Goal: Information Seeking & Learning: Learn about a topic

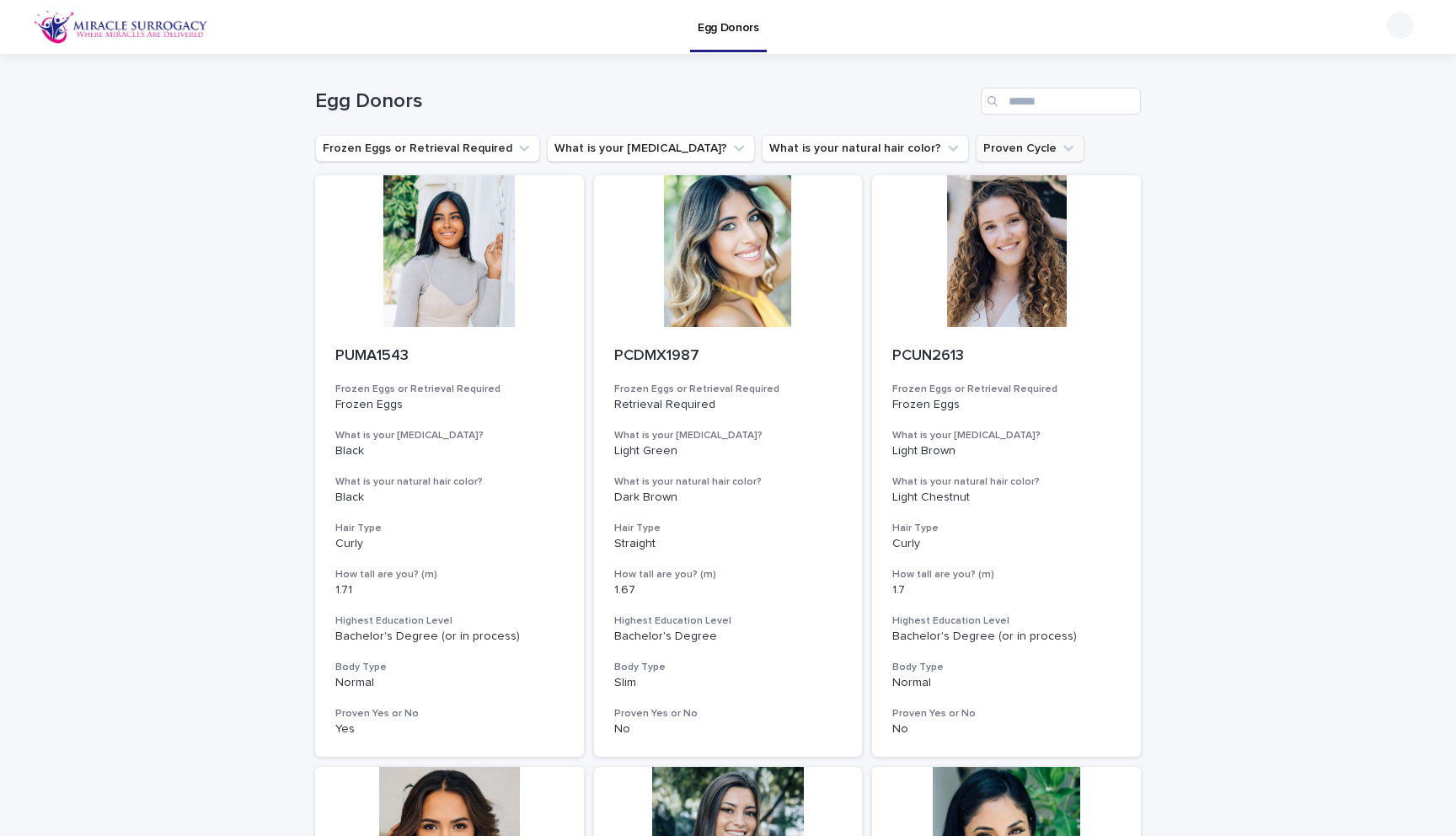
click at [976, 148] on button "Proven Cycle" at bounding box center [1030, 148] width 109 height 27
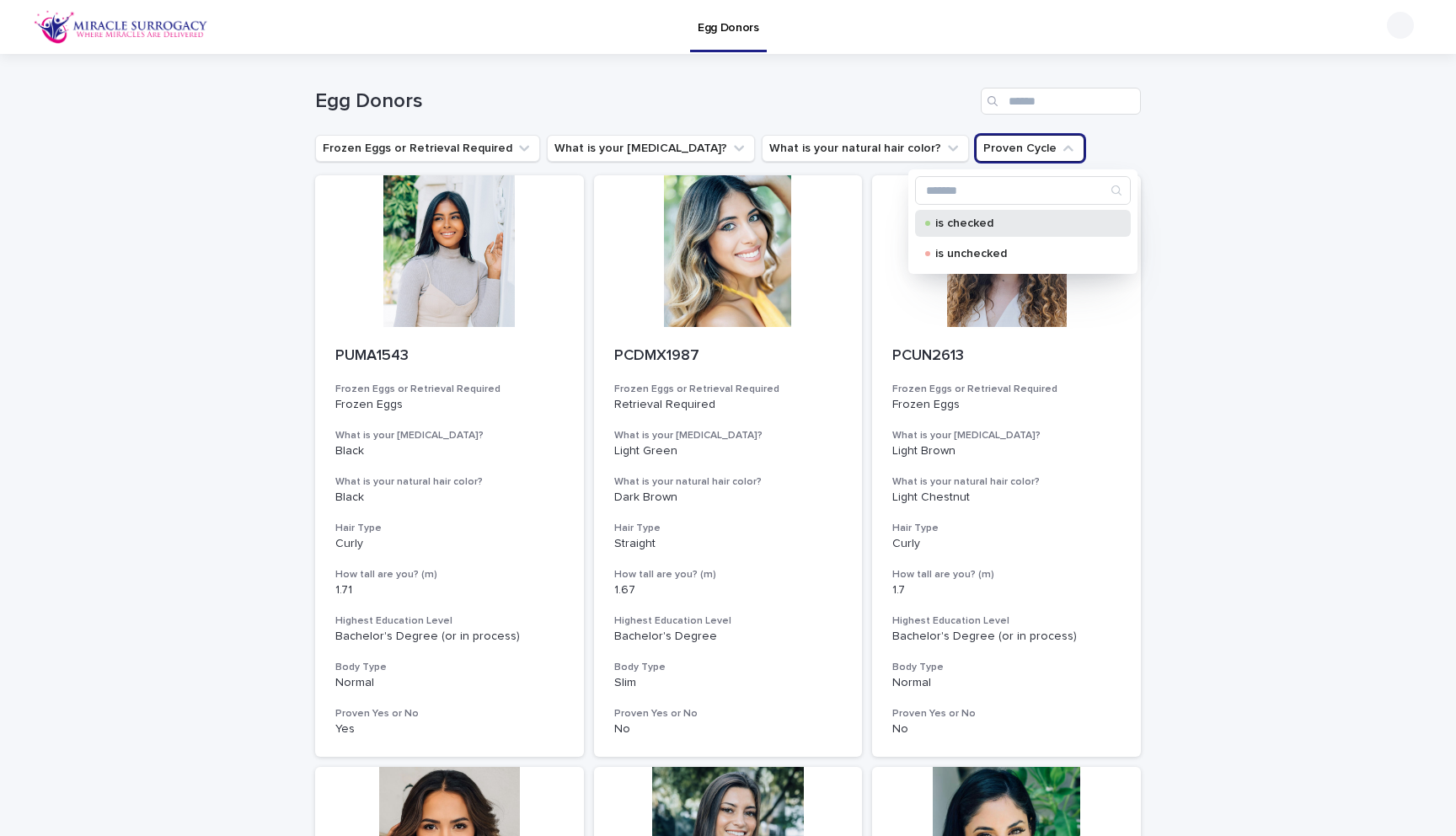
click at [947, 223] on p "is checked" at bounding box center [1019, 223] width 168 height 12
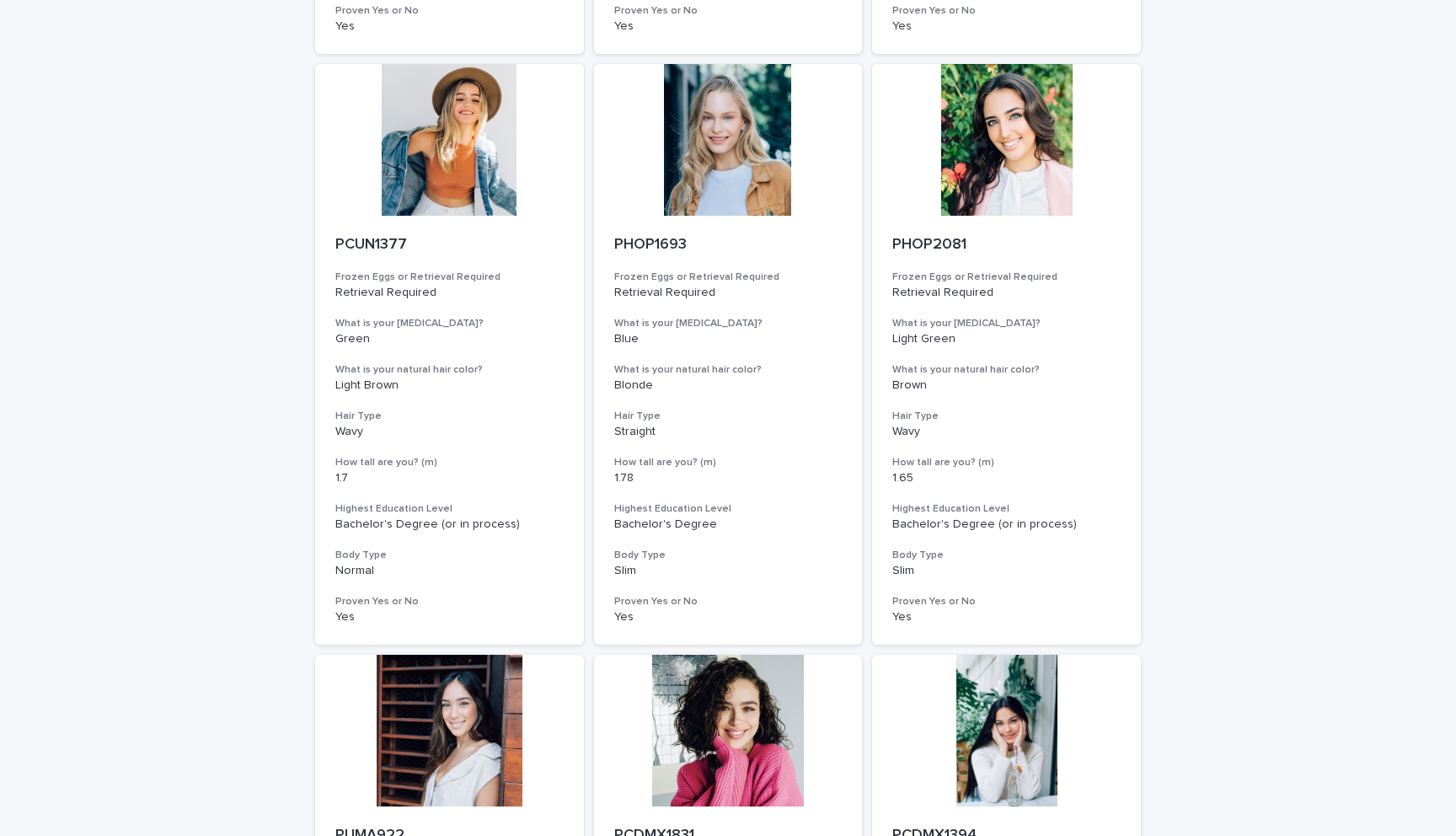
scroll to position [741, 0]
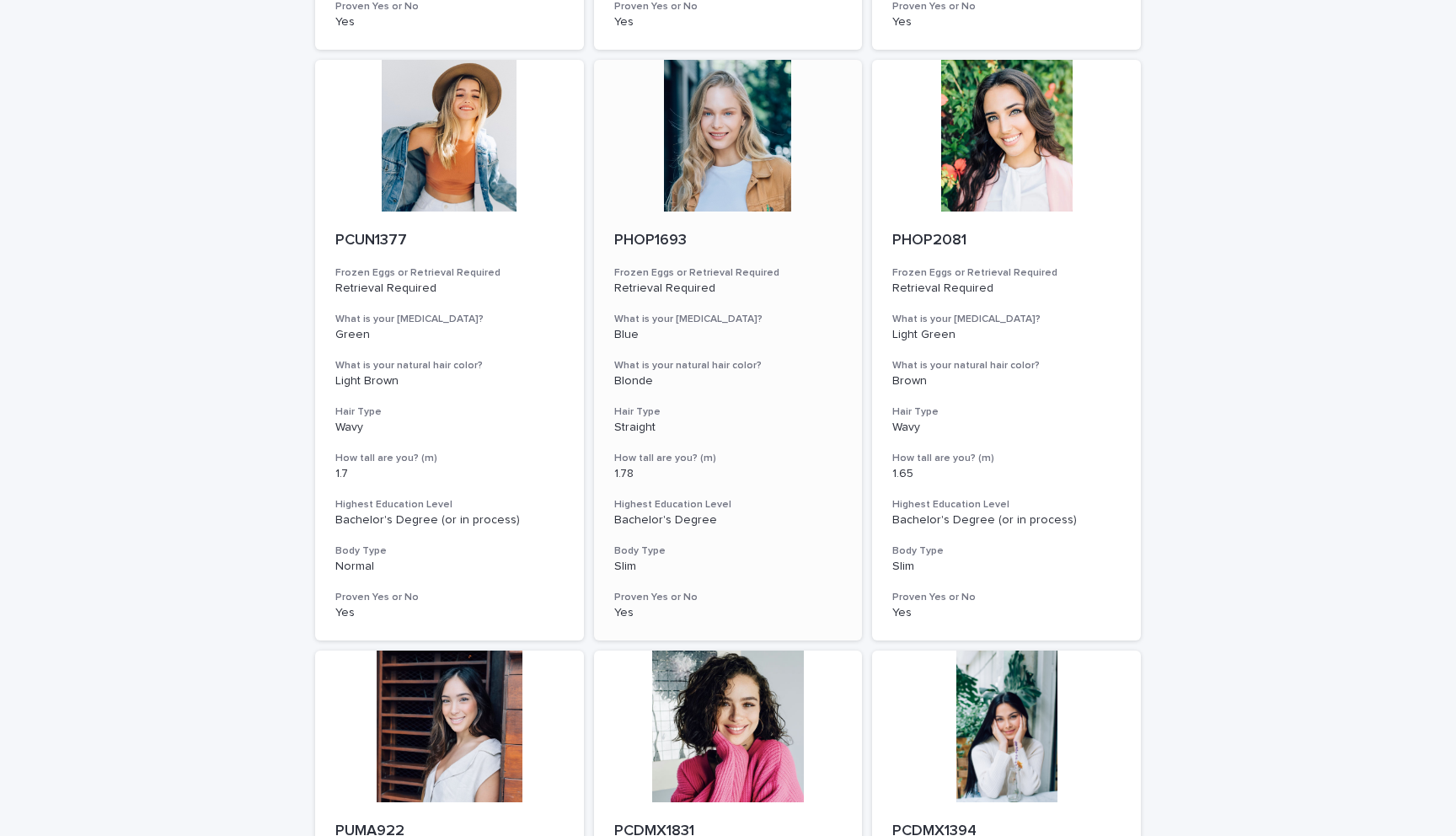
click at [750, 159] on div at bounding box center [728, 135] width 269 height 151
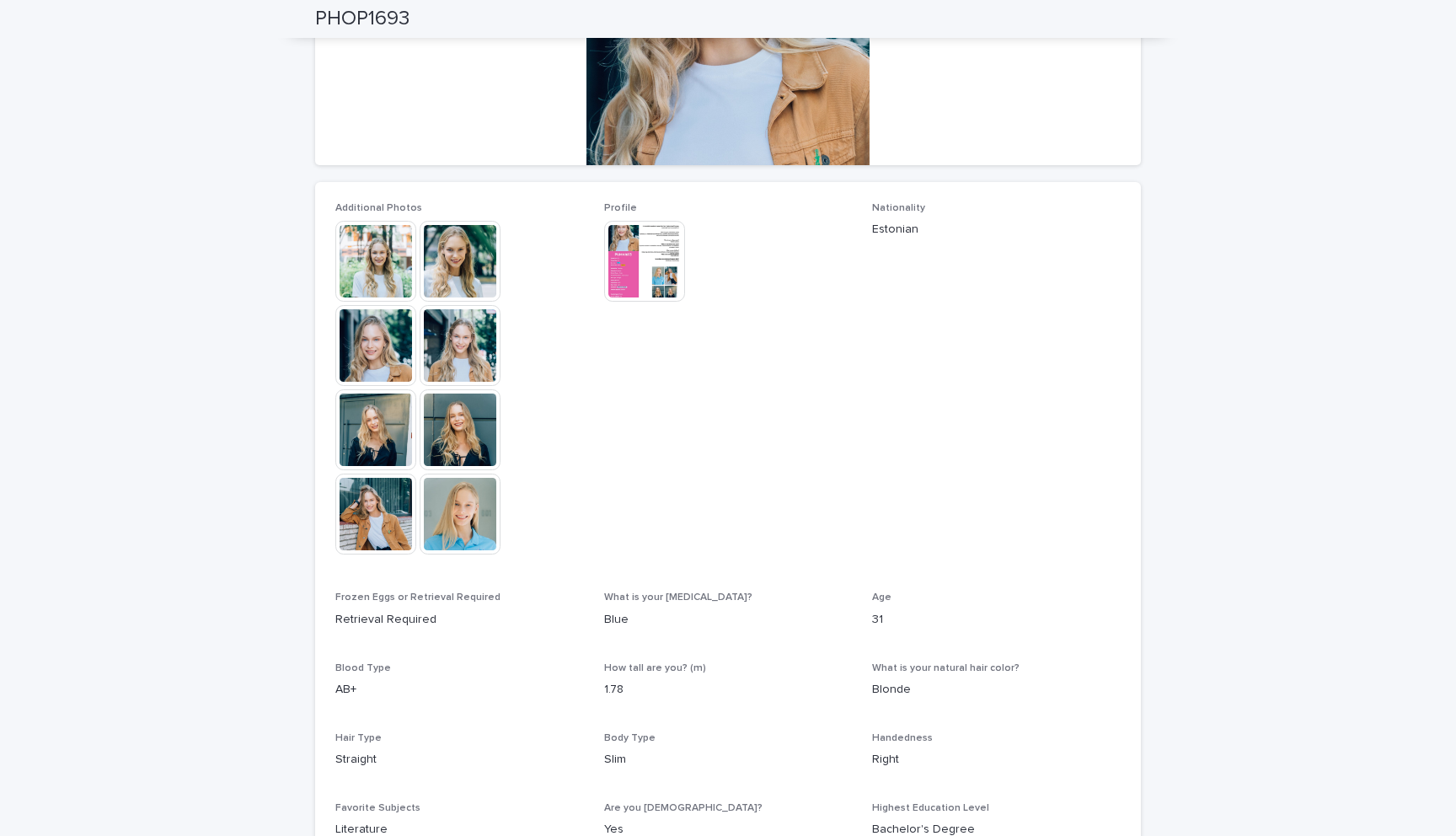
scroll to position [324, 0]
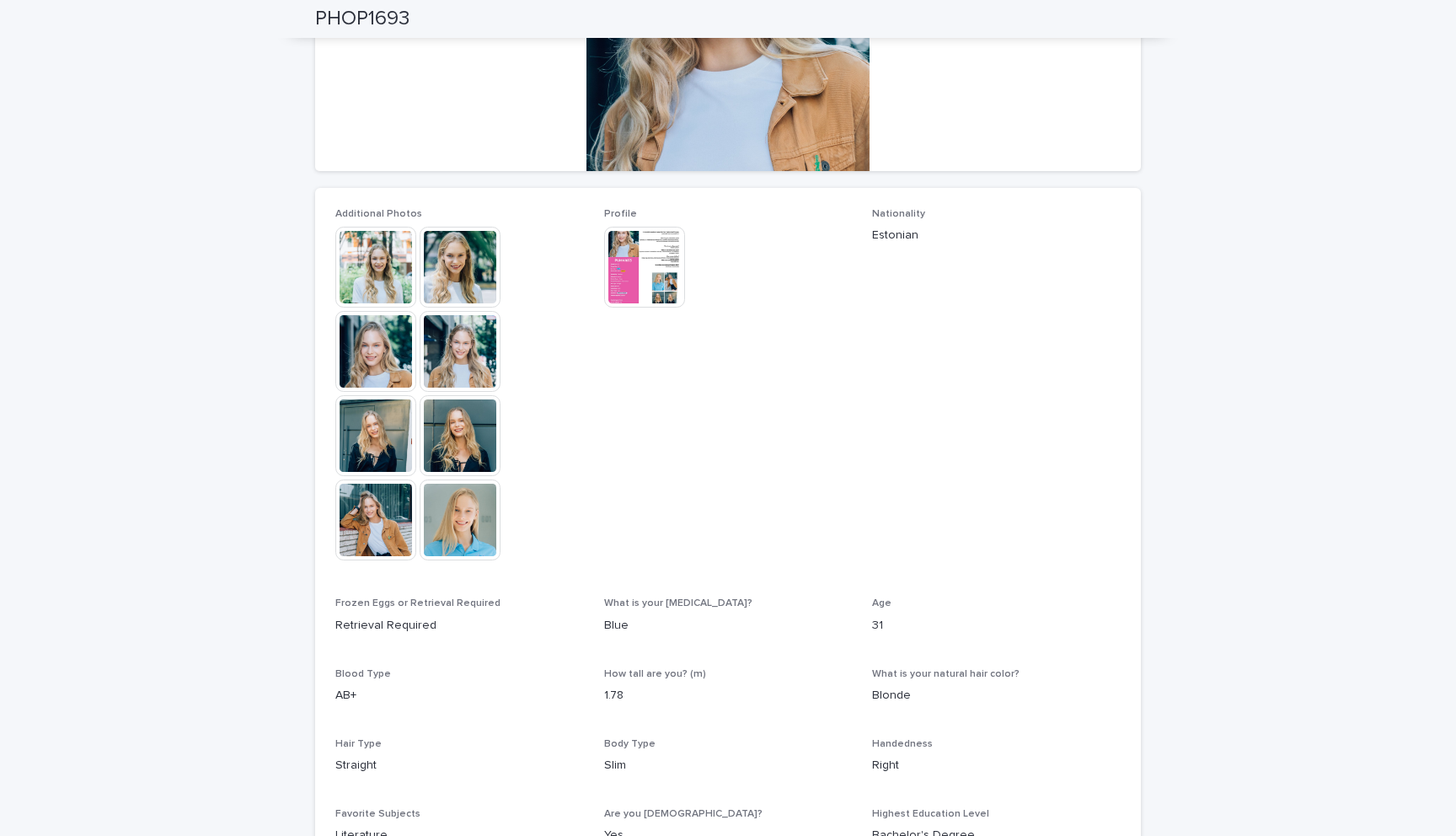
click at [644, 280] on img at bounding box center [644, 267] width 81 height 81
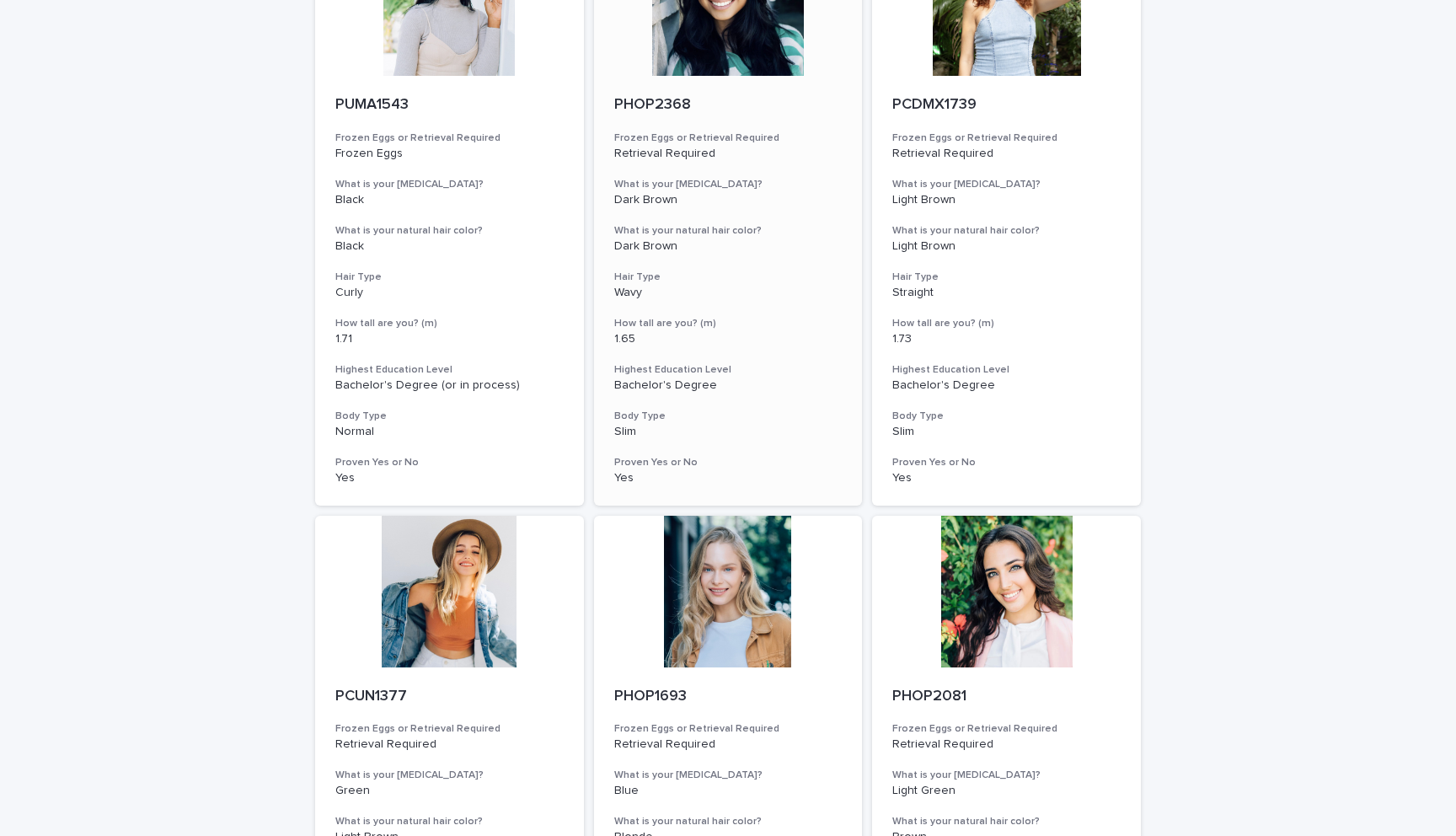
scroll to position [662, 0]
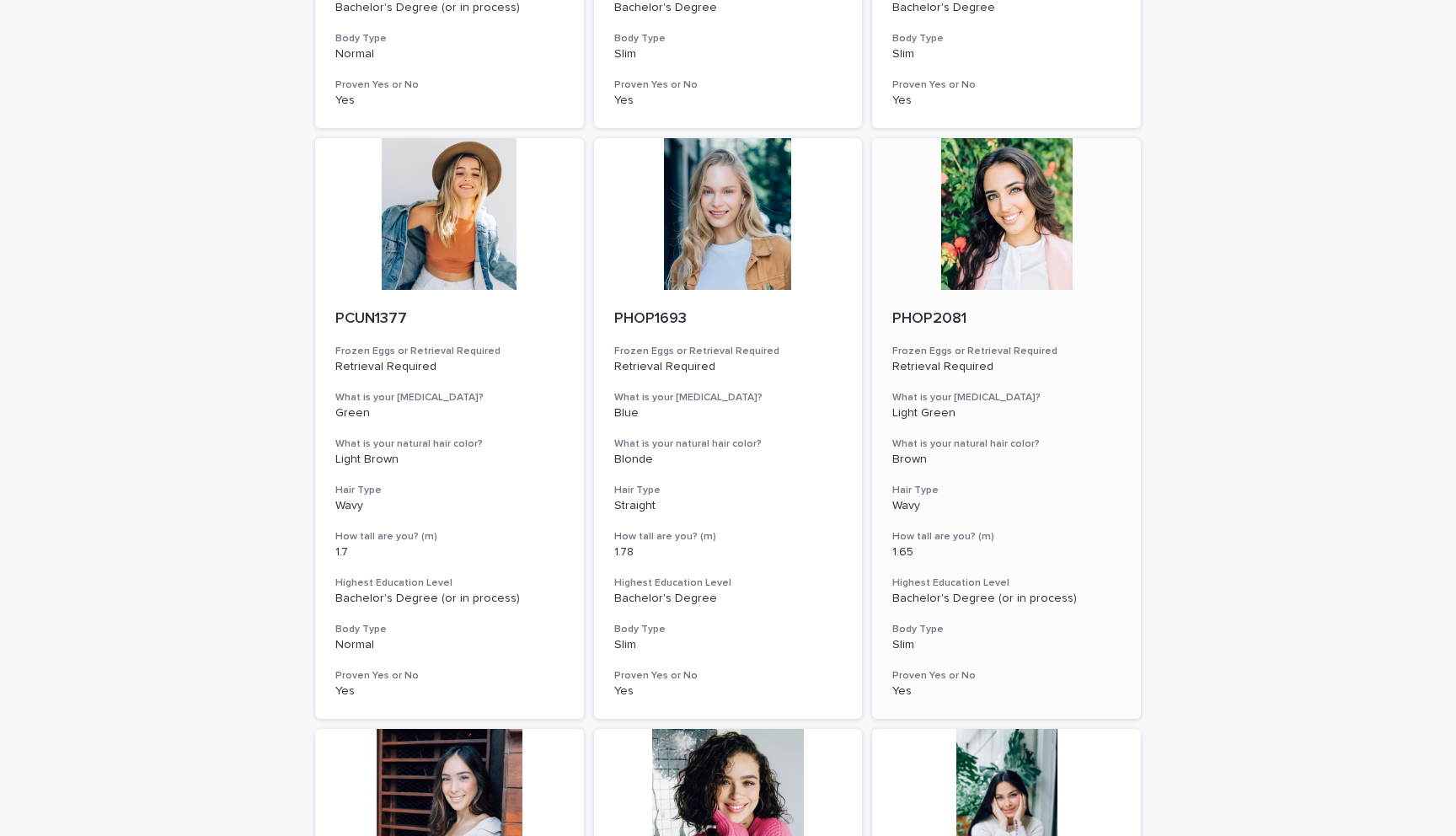
click at [1018, 245] on div at bounding box center [1007, 213] width 269 height 151
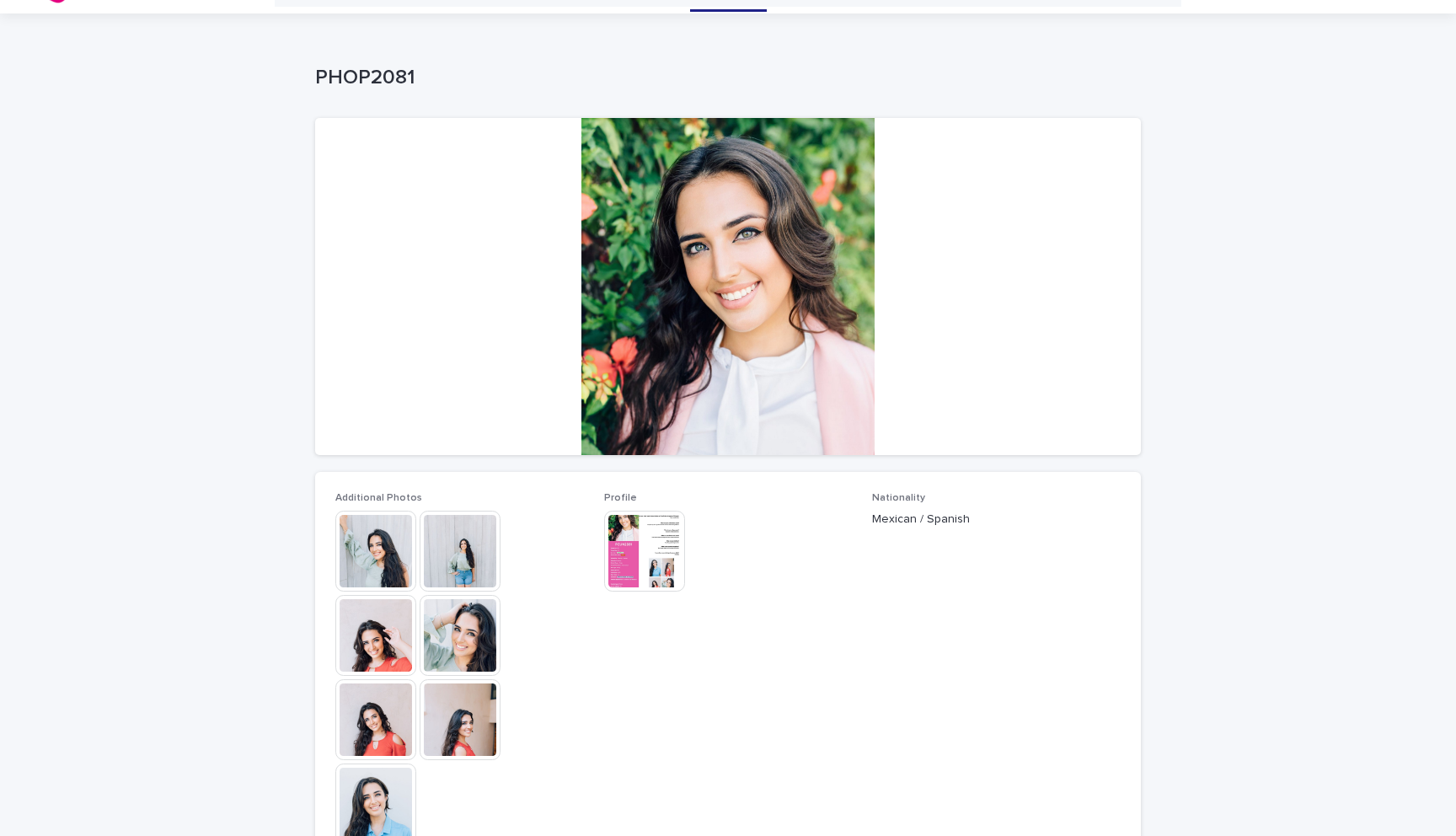
scroll to position [17, 0]
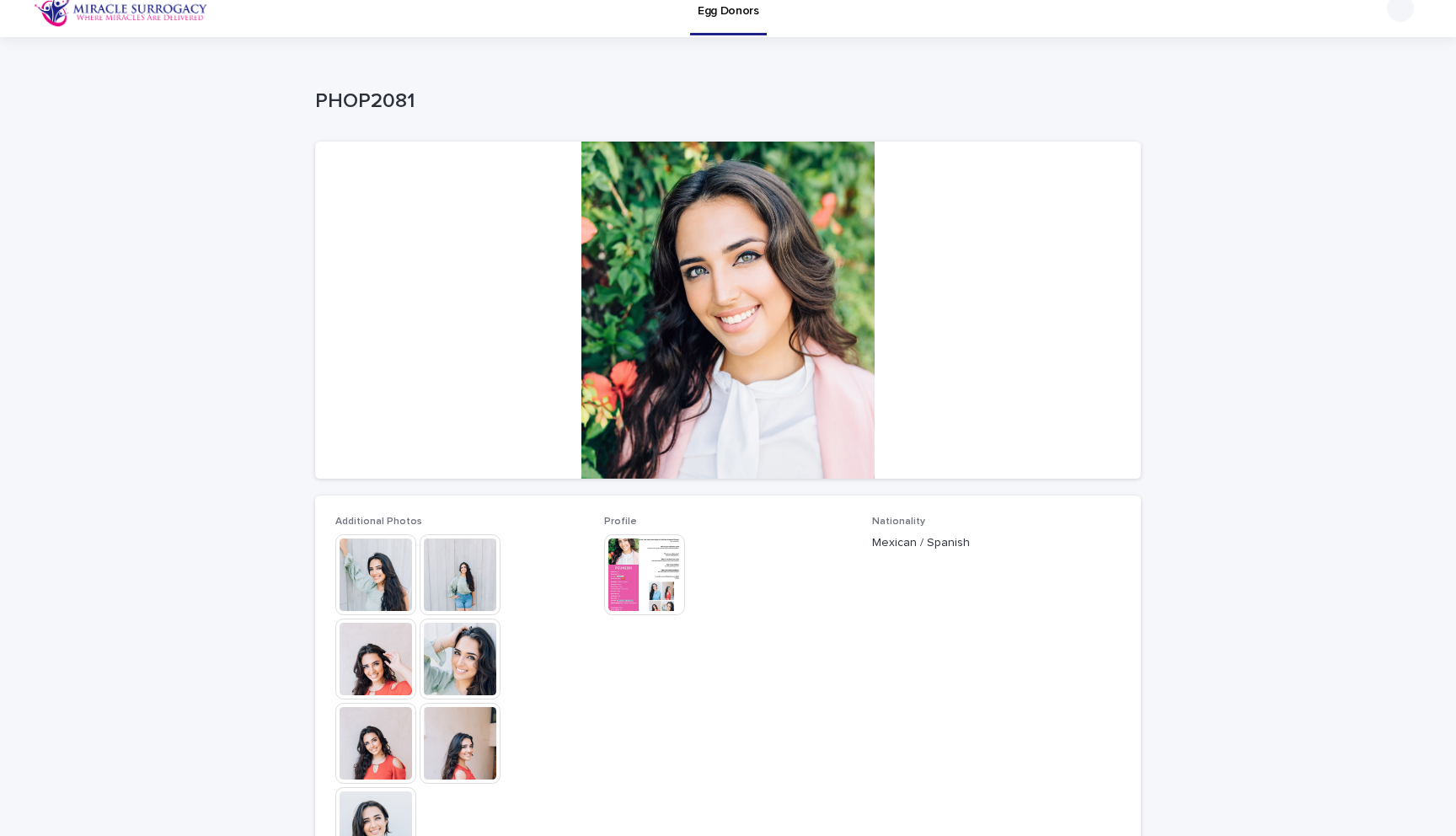
click at [478, 669] on img at bounding box center [460, 659] width 81 height 81
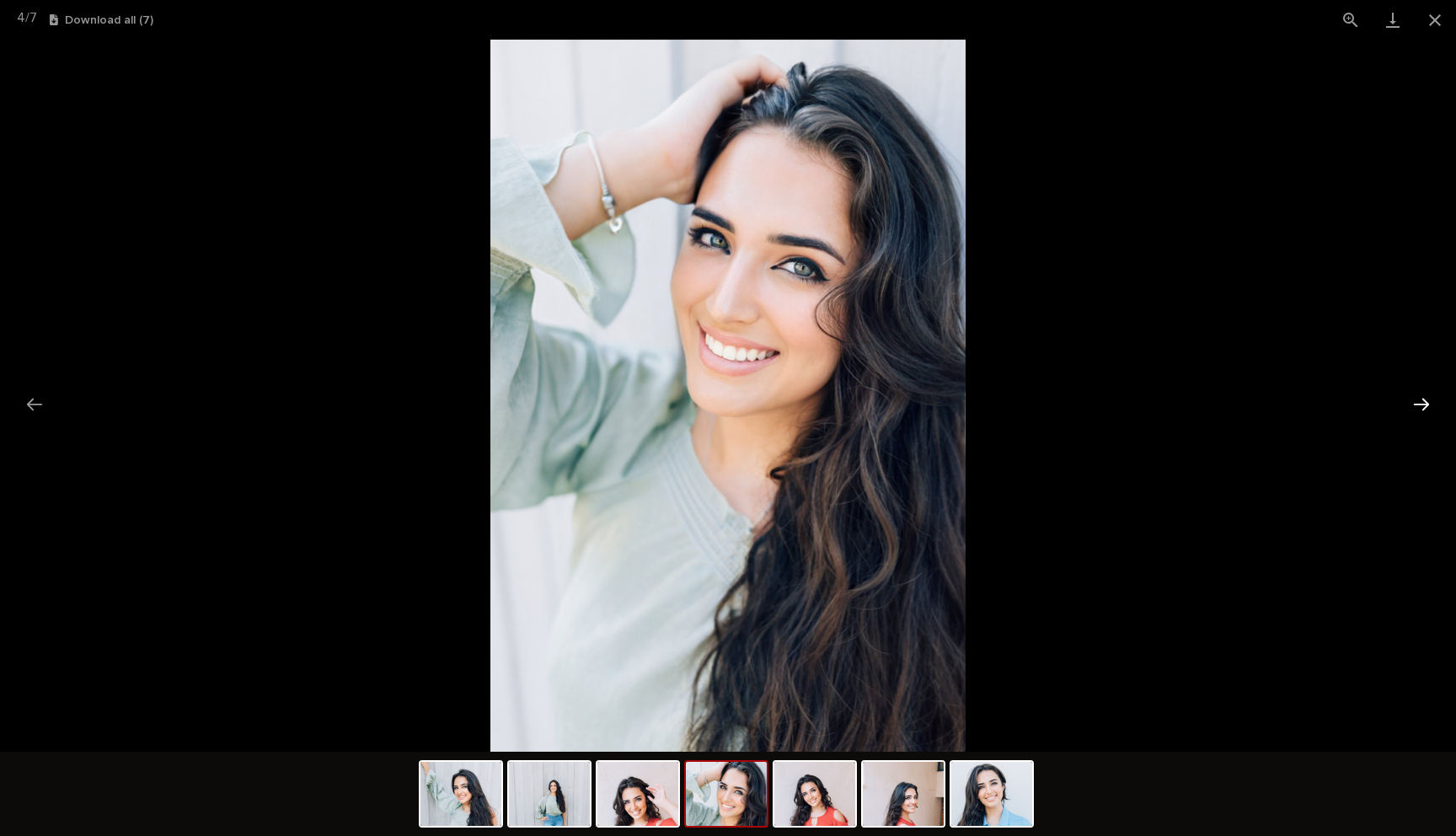
click at [1422, 402] on button "Next slide" at bounding box center [1422, 404] width 36 height 33
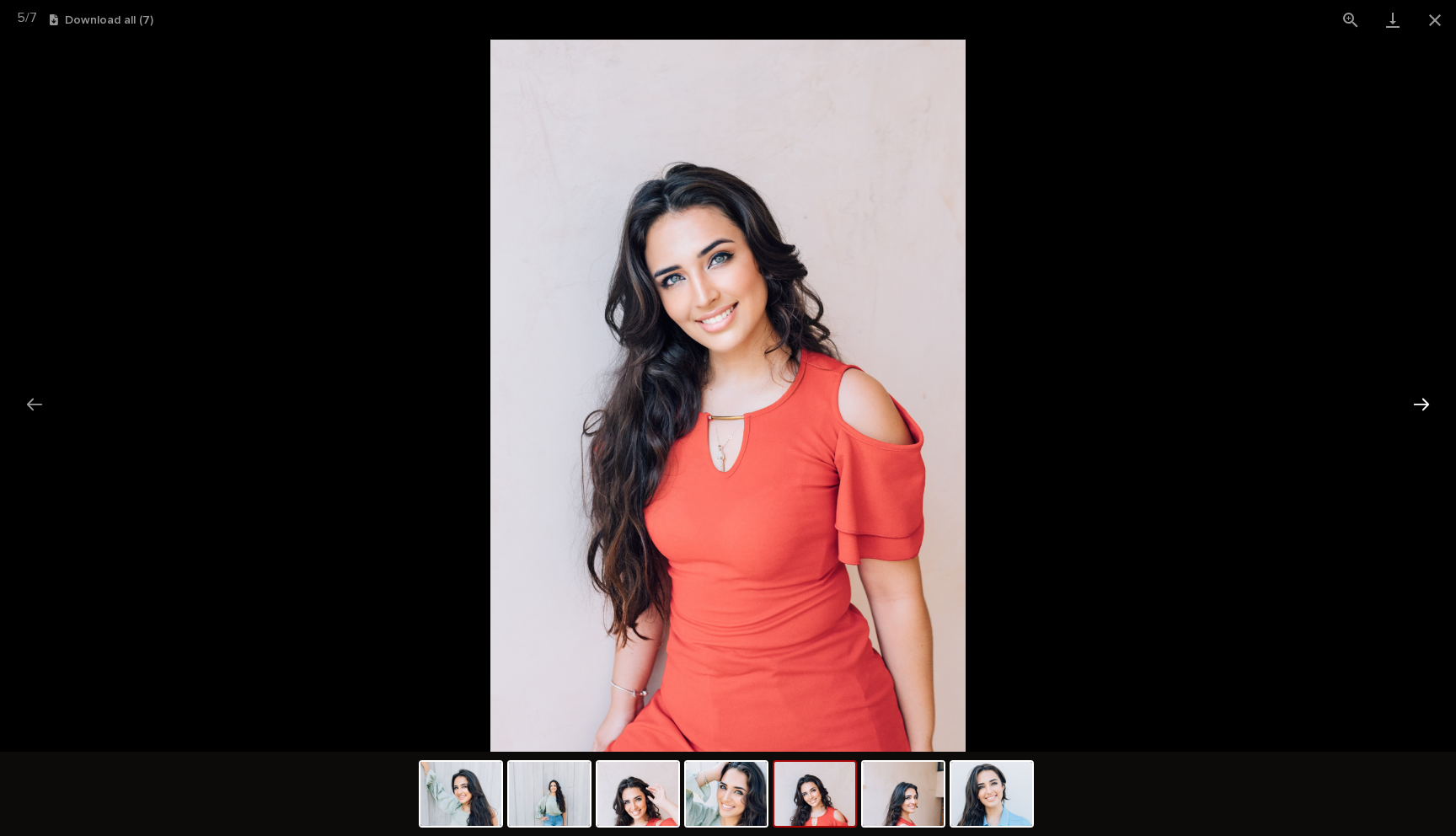
click at [1422, 402] on button "Next slide" at bounding box center [1422, 404] width 36 height 33
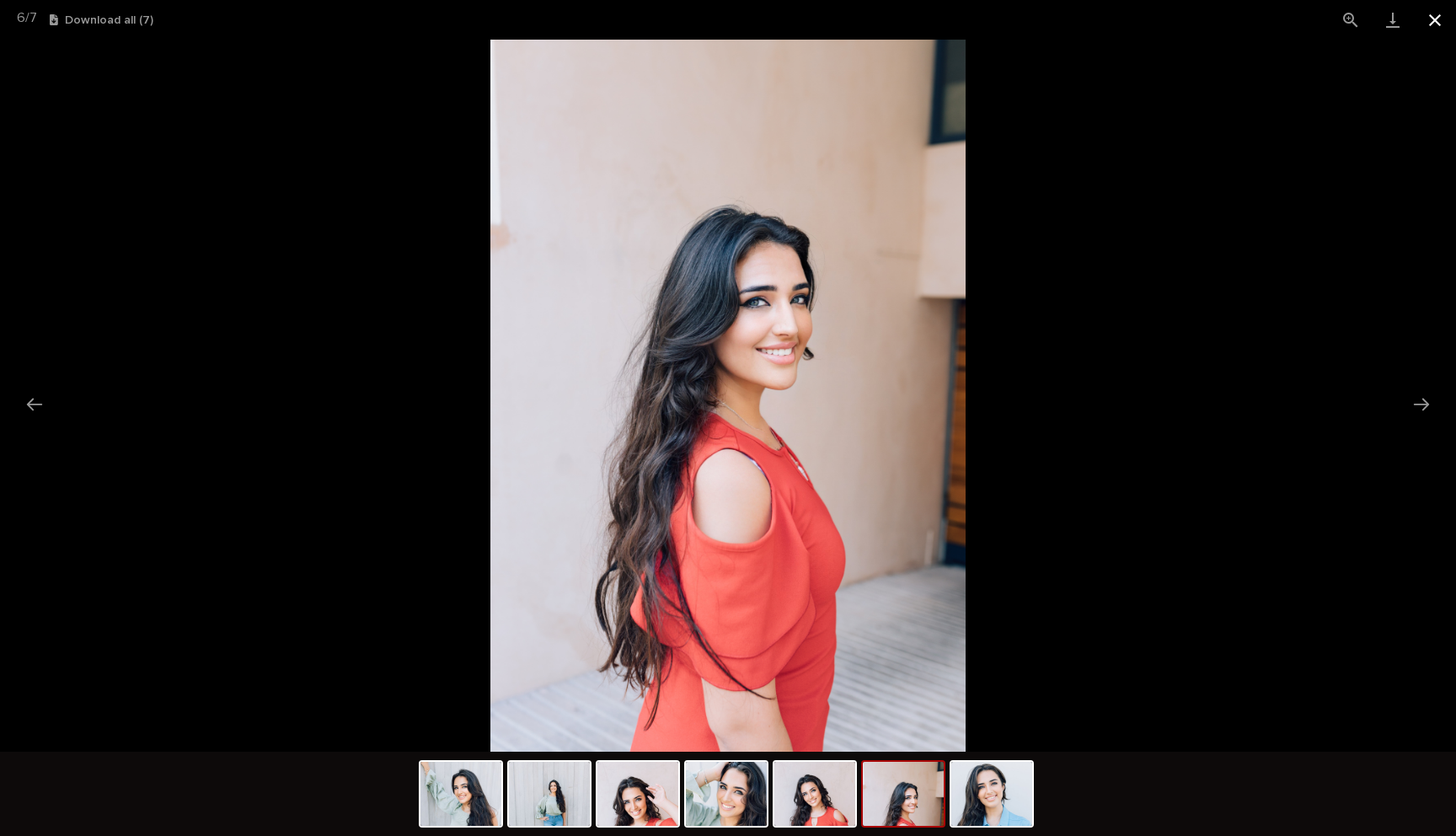
click at [1430, 16] on button "Close gallery" at bounding box center [1434, 20] width 42 height 39
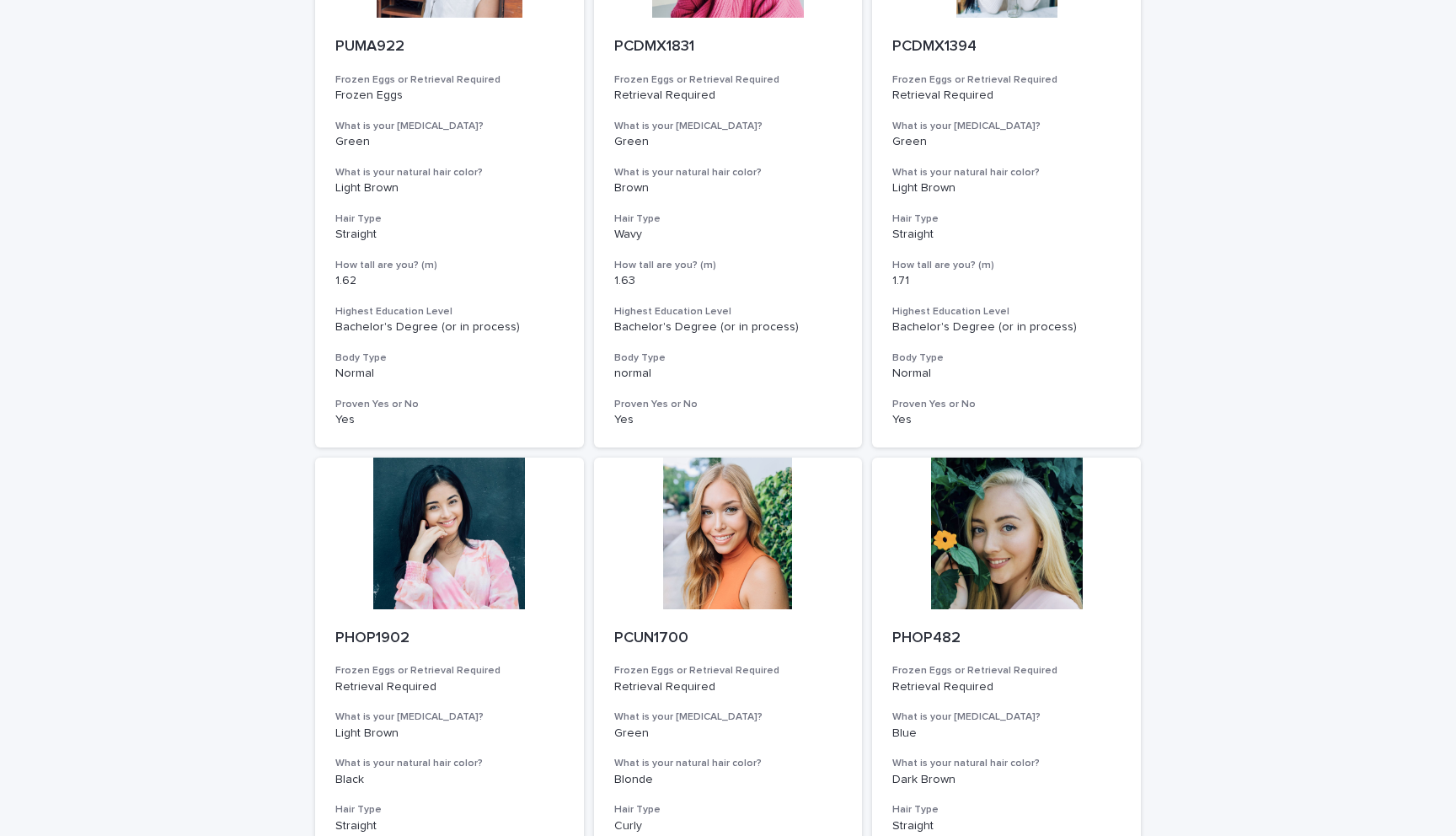
scroll to position [1904, 0]
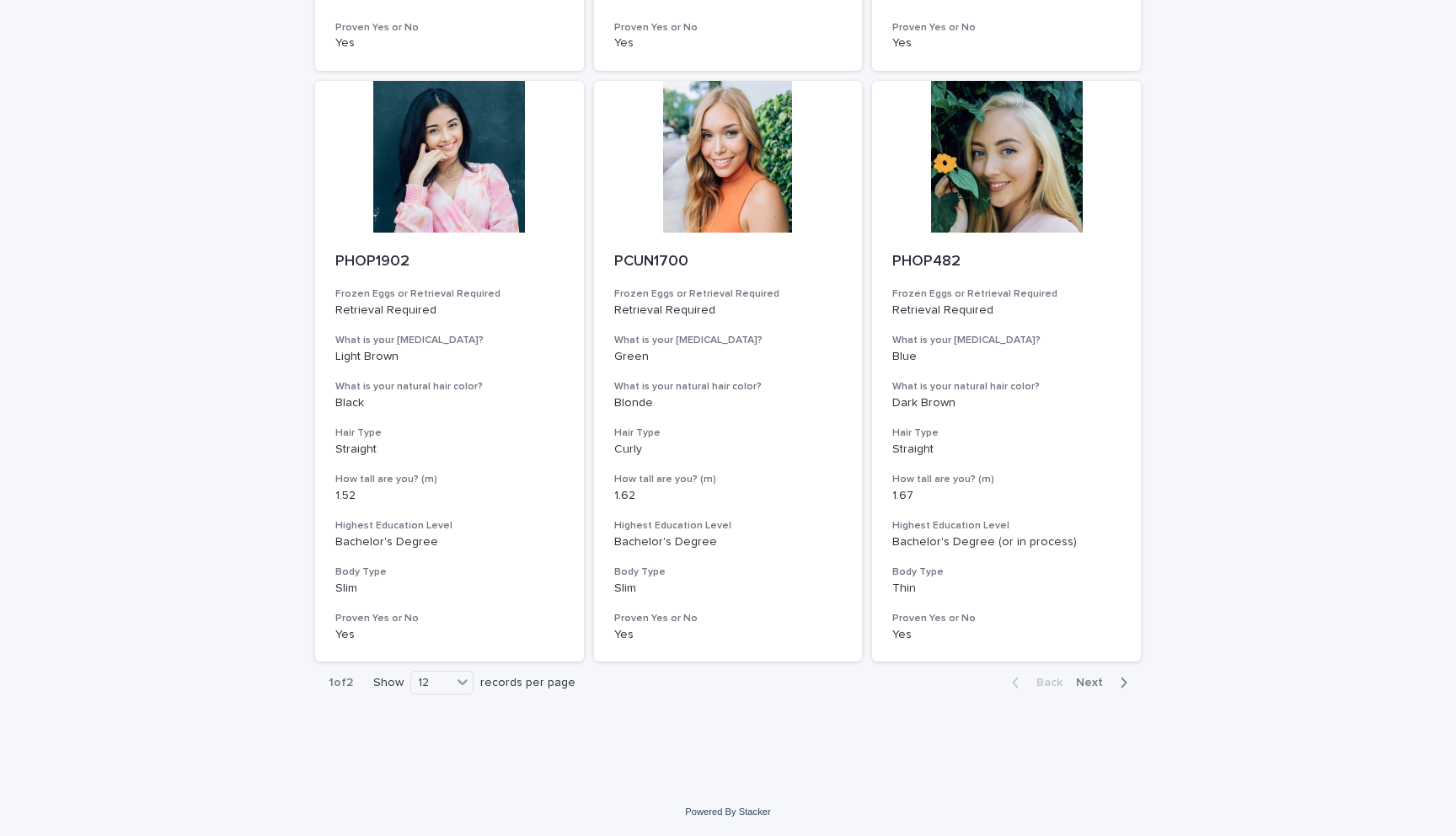
click at [1107, 686] on span "Next" at bounding box center [1094, 682] width 37 height 12
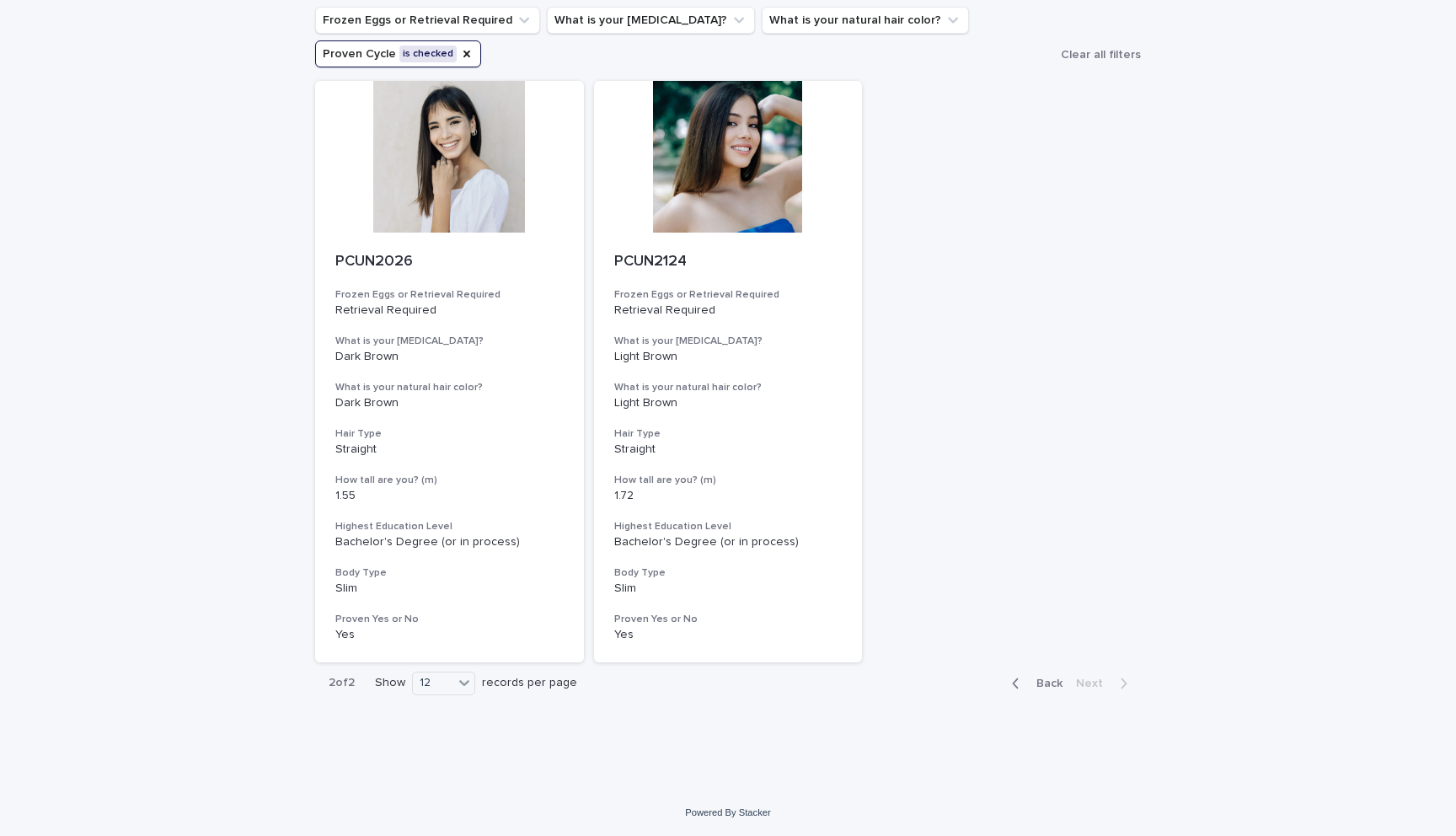
click at [1048, 682] on span "Back" at bounding box center [1045, 683] width 37 height 12
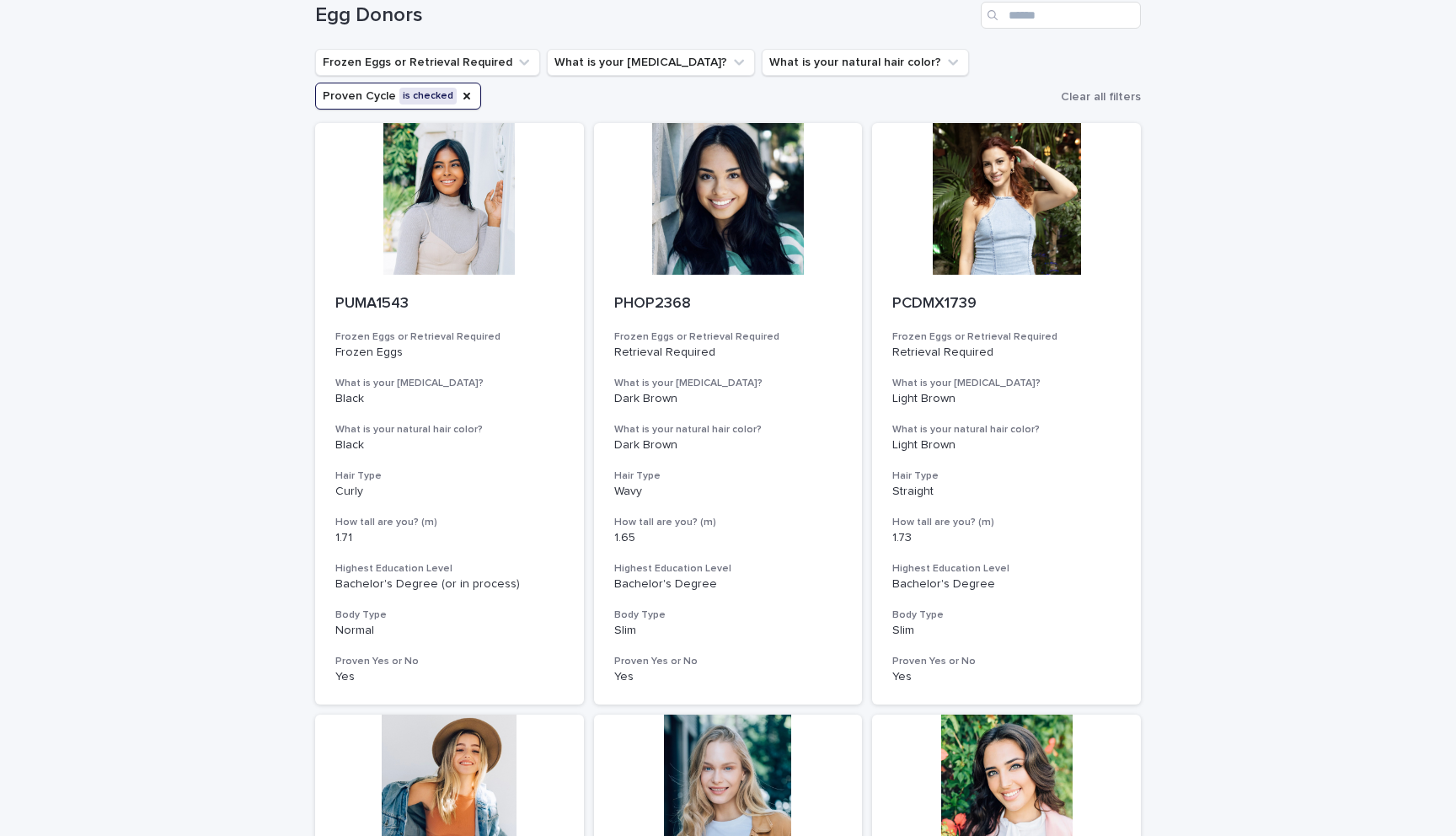
scroll to position [80, 0]
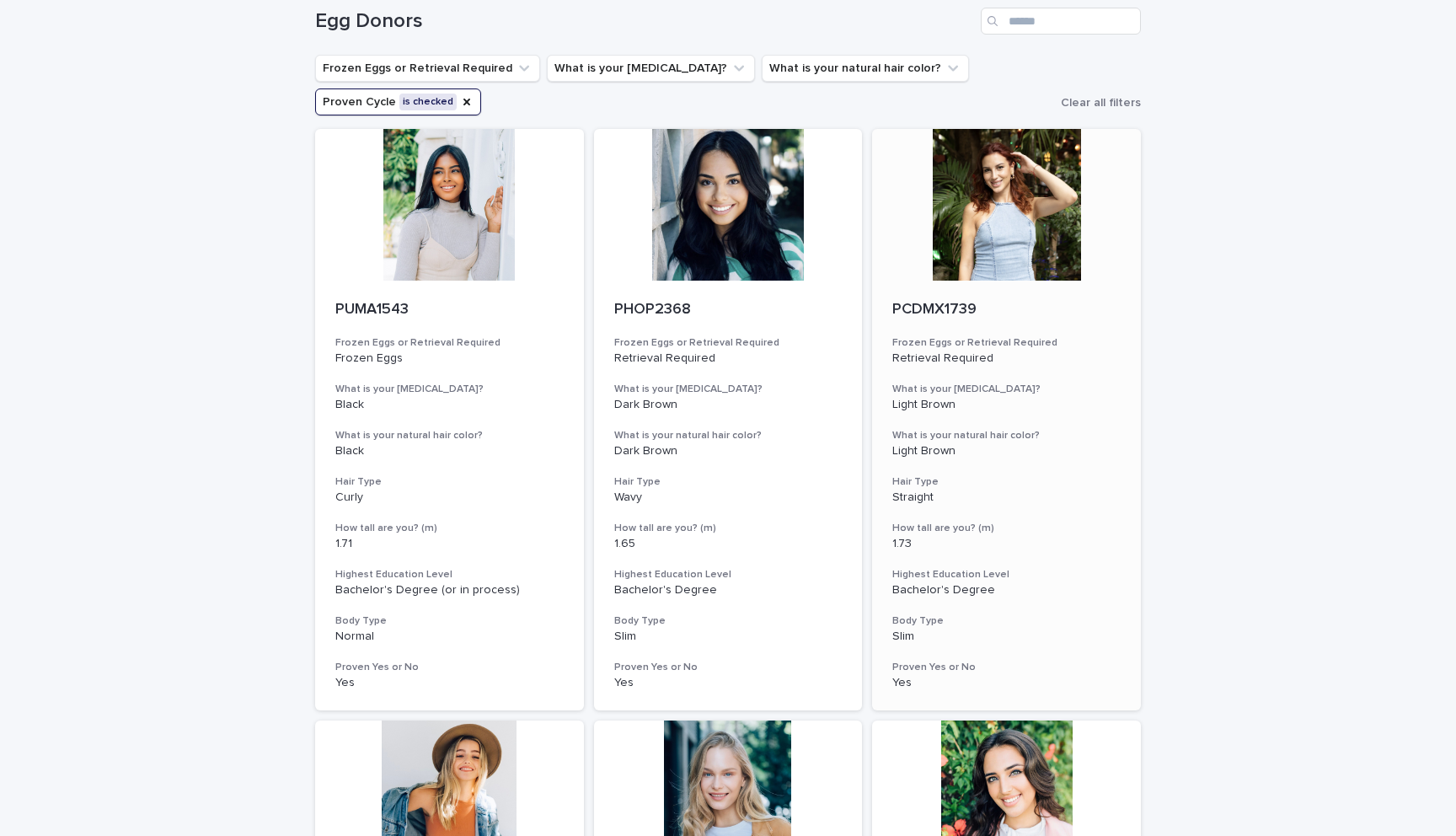
click at [1043, 197] on div at bounding box center [1007, 204] width 269 height 151
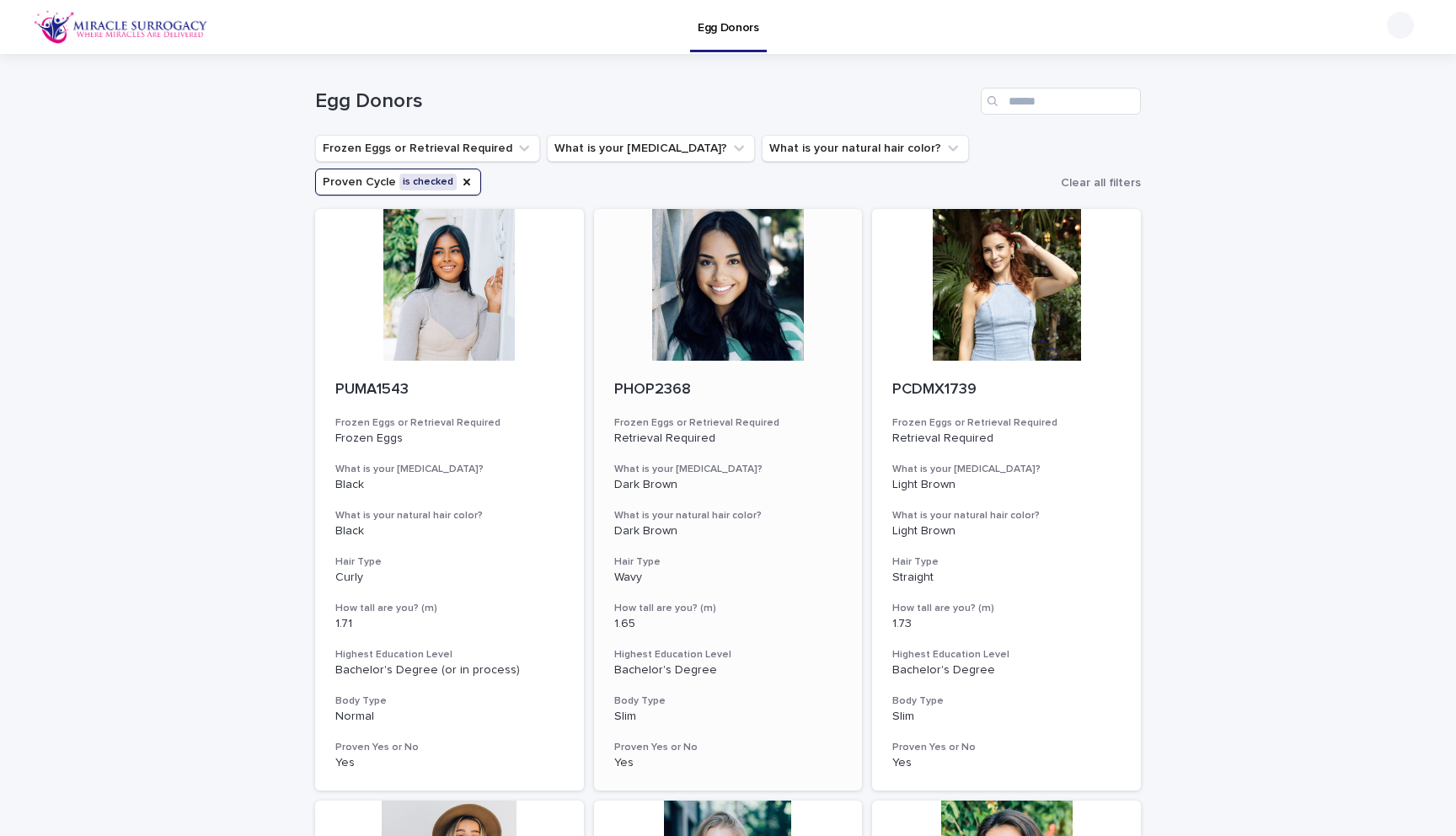
click at [729, 303] on div at bounding box center [728, 284] width 269 height 151
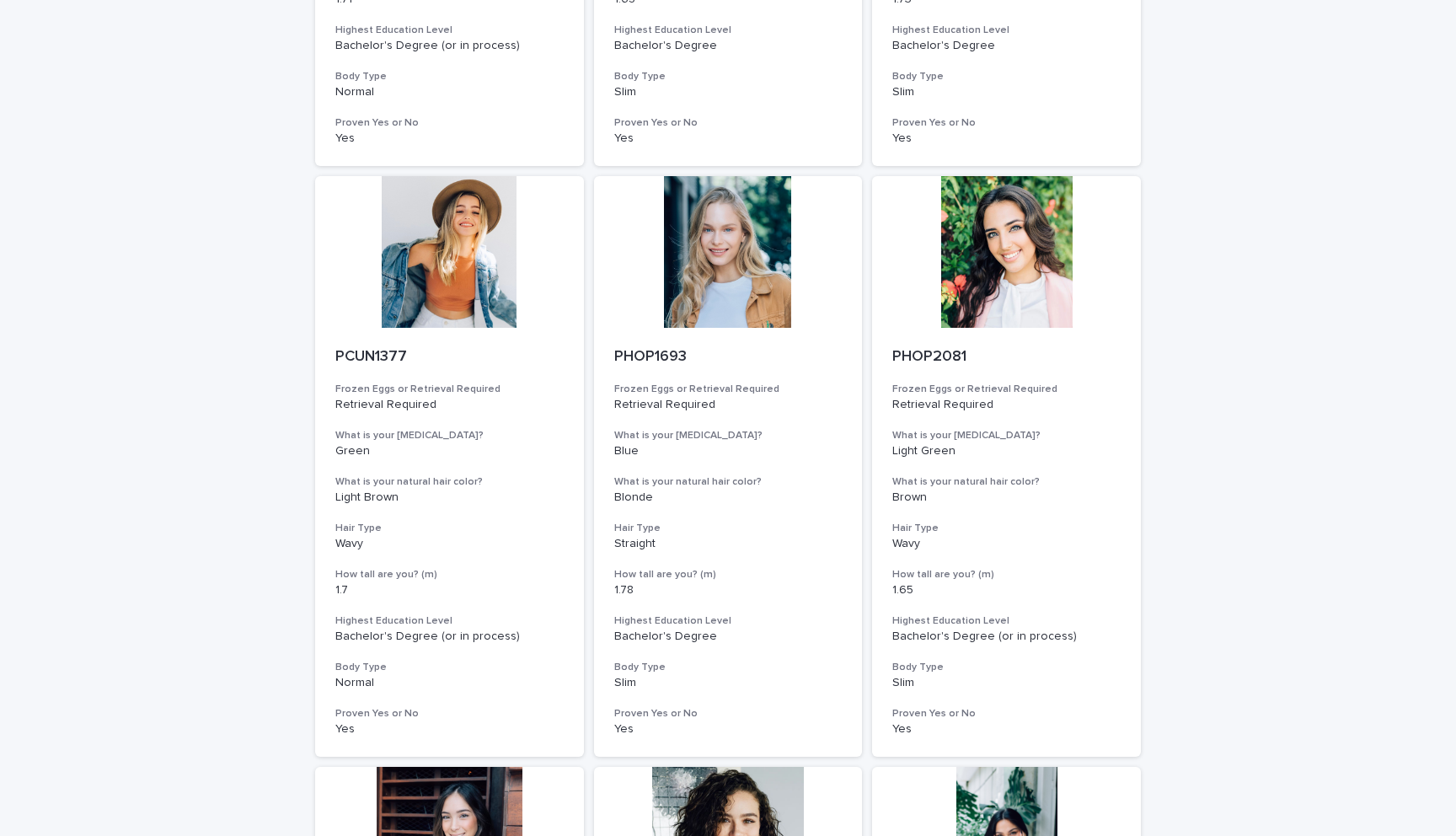
scroll to position [627, 0]
click at [452, 288] on div at bounding box center [450, 250] width 269 height 151
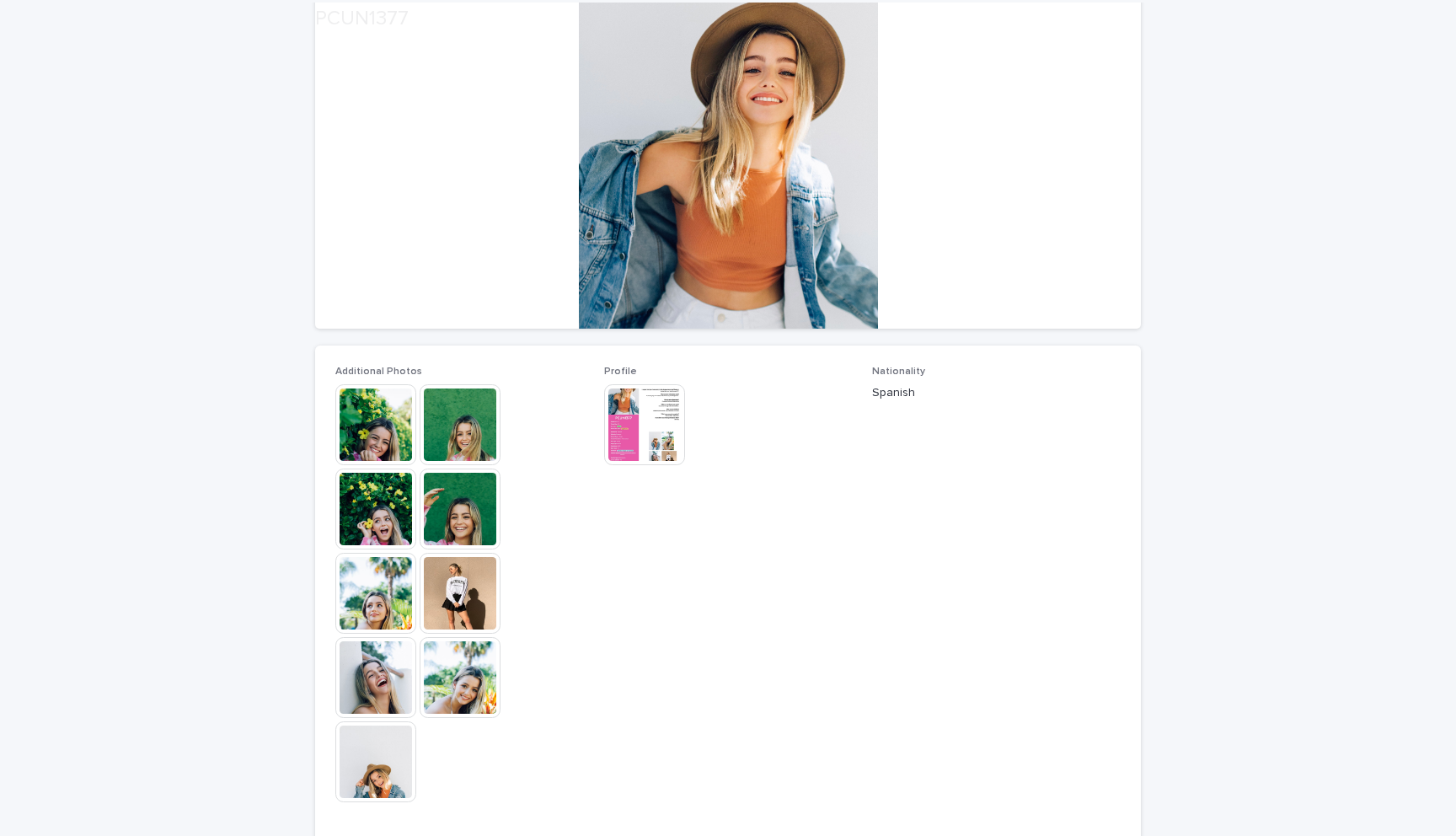
scroll to position [178, 0]
